Goal: Task Accomplishment & Management: Use online tool/utility

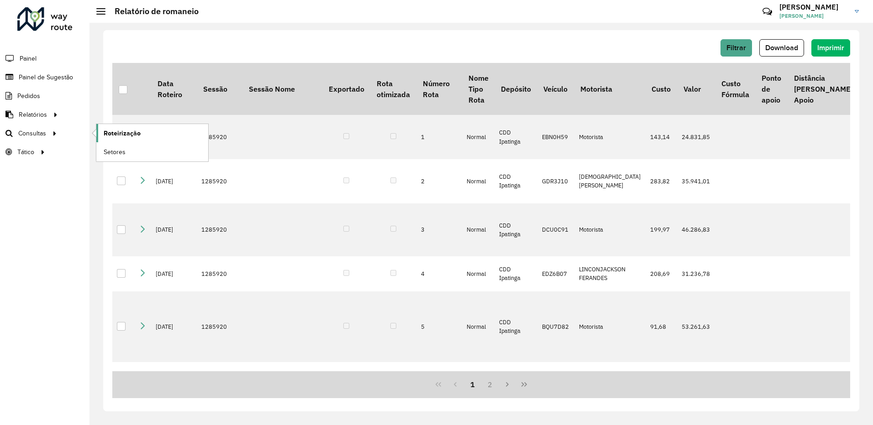
click at [119, 130] on span "Roteirização" at bounding box center [122, 134] width 37 height 10
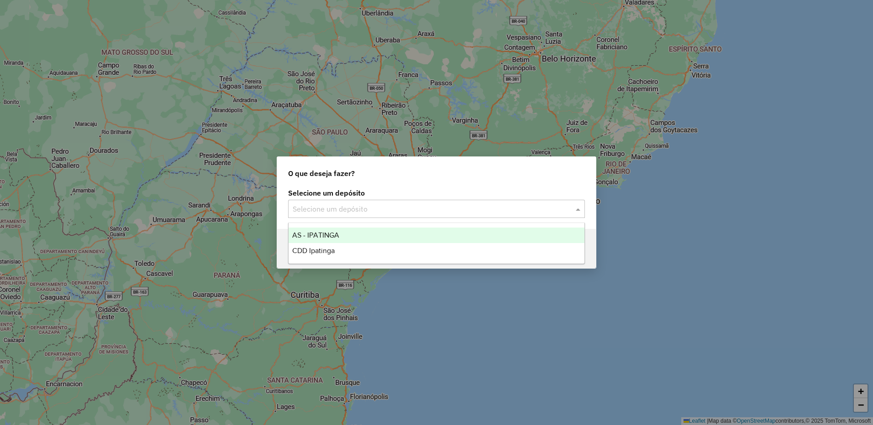
click at [376, 205] on input "text" at bounding box center [427, 209] width 269 height 11
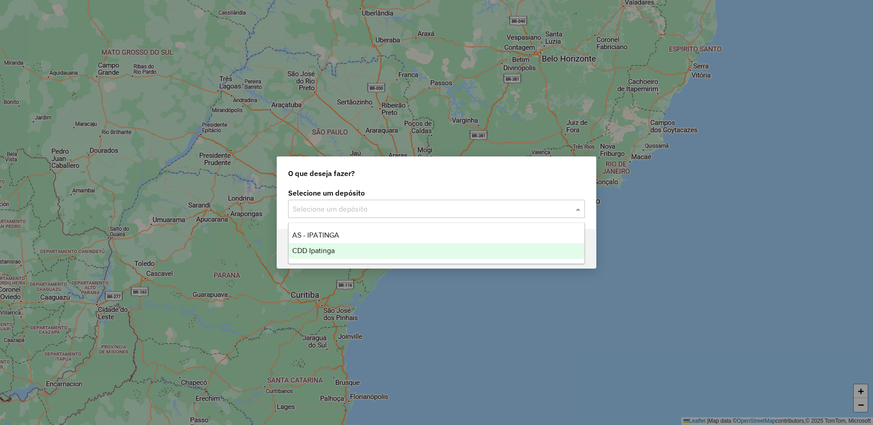
click at [349, 254] on div "CDD Ipatinga" at bounding box center [436, 251] width 296 height 16
